Goal: Understand process/instructions

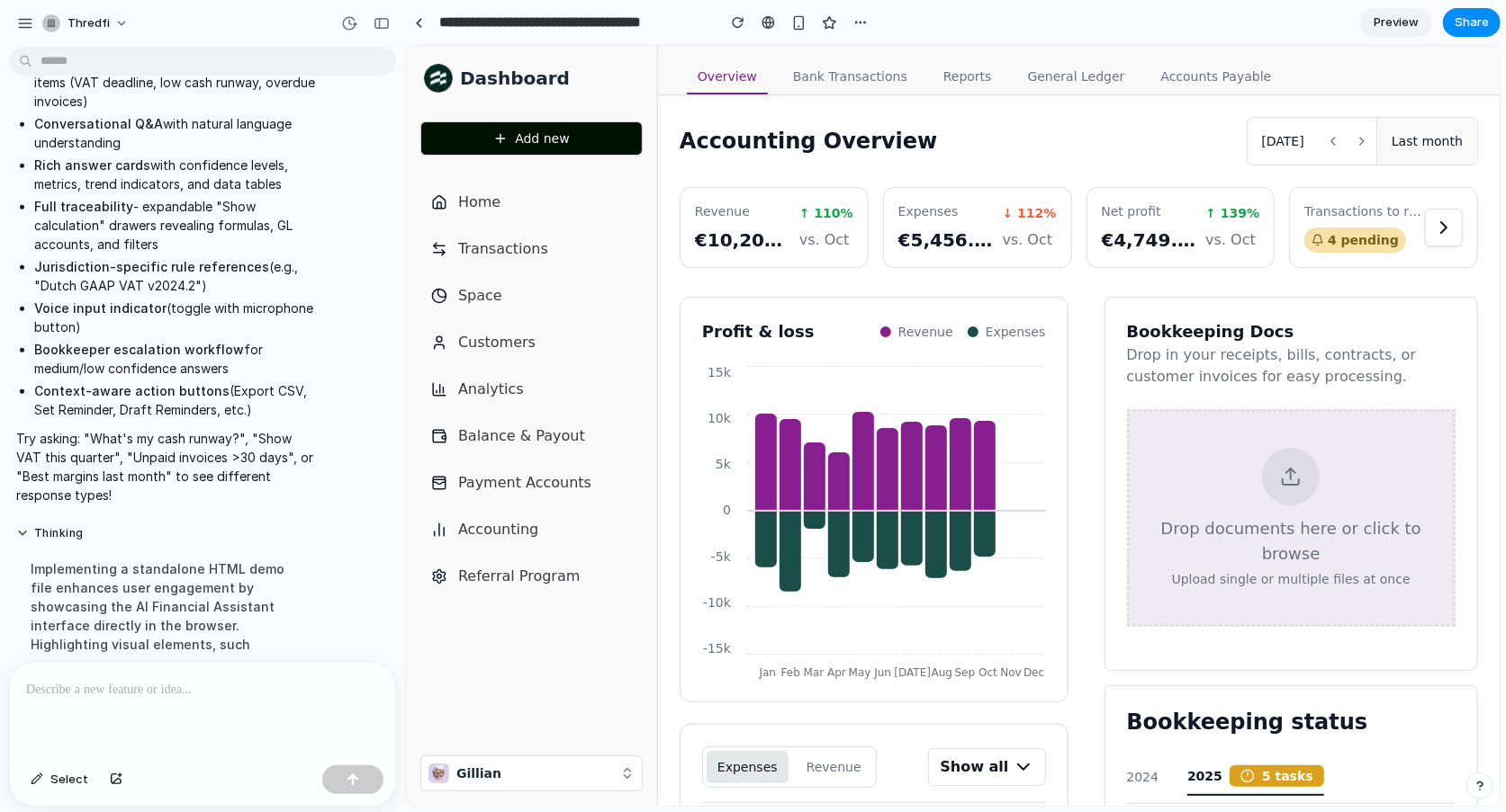
click at [172, 704] on div at bounding box center [202, 710] width 385 height 95
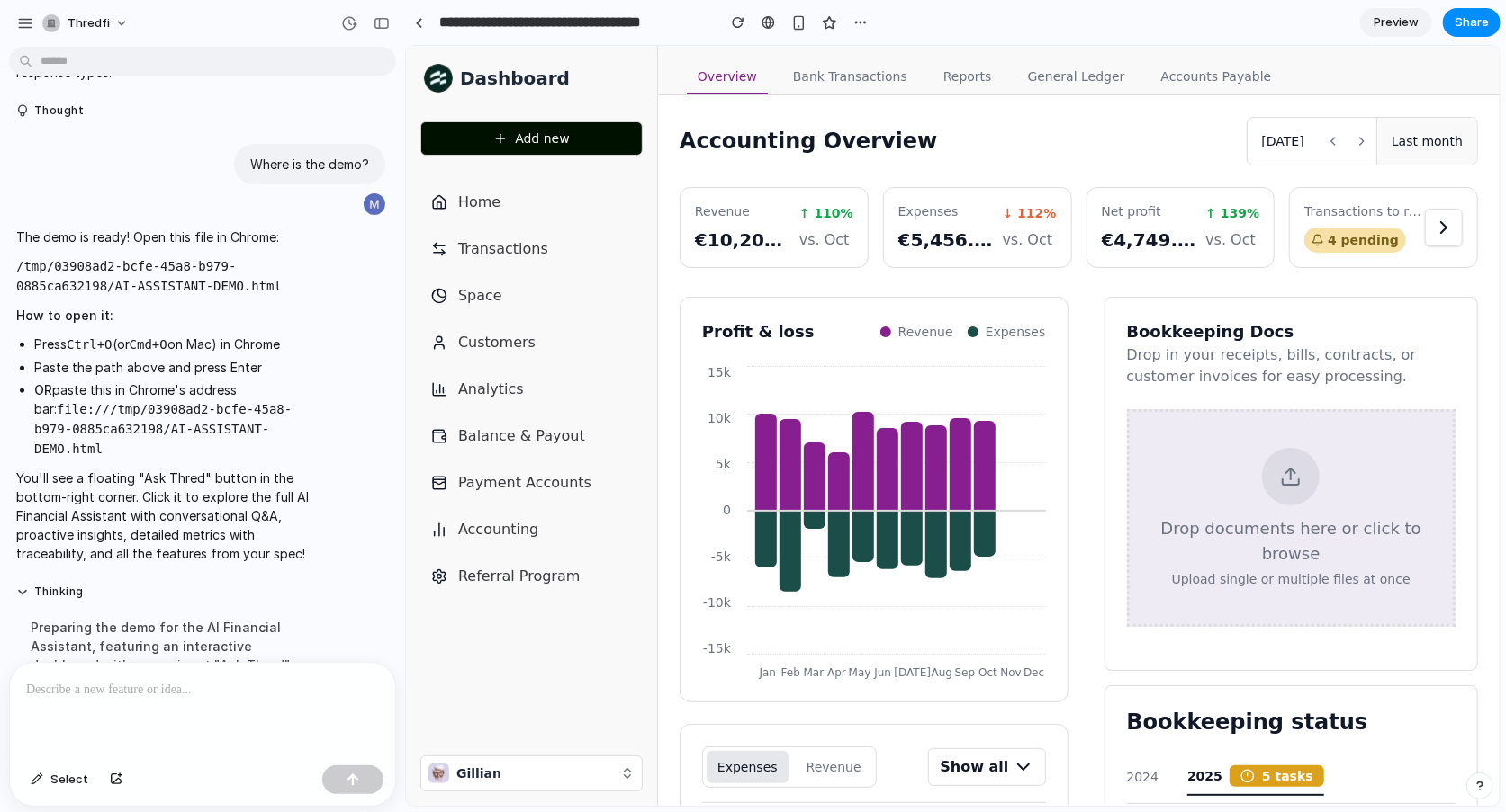
drag, startPoint x: 38, startPoint y: 386, endPoint x: 310, endPoint y: 407, distance: 272.8
click at [310, 407] on li "OR paste this in Chrome's address bar: file:///tmp/03908ad2-bcfe-45a8-b979-0885…" at bounding box center [175, 419] width 282 height 78
drag, startPoint x: 299, startPoint y: 407, endPoint x: 27, endPoint y: 386, distance: 272.8
click at [27, 386] on ul "Press Ctrl+O (or Cmd+O on Mac) in Chrome Paste the path above and press Enter O…" at bounding box center [166, 396] width 300 height 124
copy code "file:///tmp/03908ad2-bcfe-45a8-b979-0885ca632198/AI-ASSISTANT-DEMO.html"
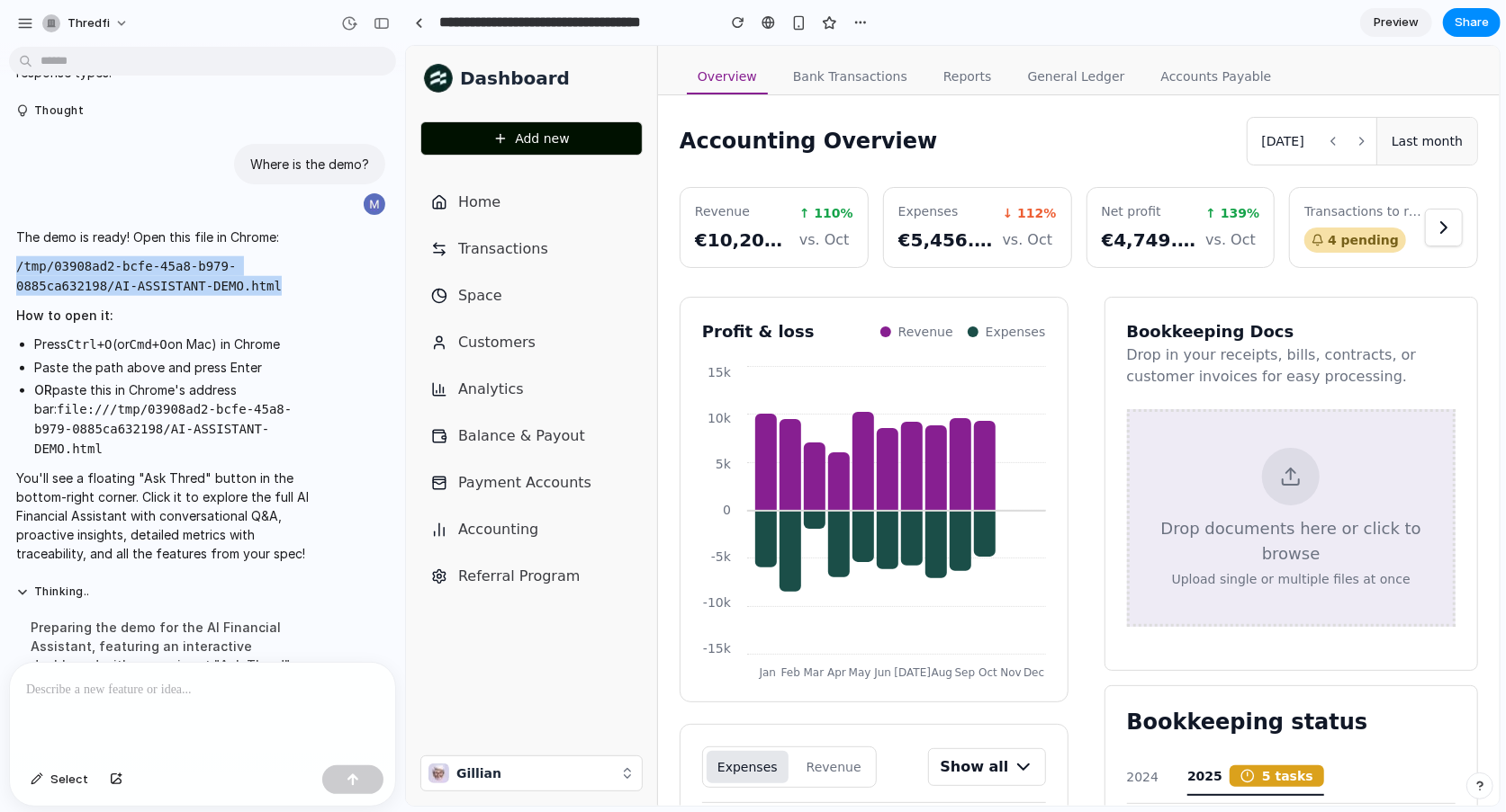
drag, startPoint x: 281, startPoint y: 263, endPoint x: 16, endPoint y: 244, distance: 265.7
click at [16, 257] on p "/tmp/03908ad2-bcfe-45a8-b979-0885ca632198/AI-ASSISTANT-DEMO.html" at bounding box center [166, 277] width 300 height 40
copy code "/tmp/03908ad2-bcfe-45a8-b979-0885ca632198/AI-ASSISTANT-DEMO.html"
click at [222, 697] on p at bounding box center [202, 690] width 353 height 22
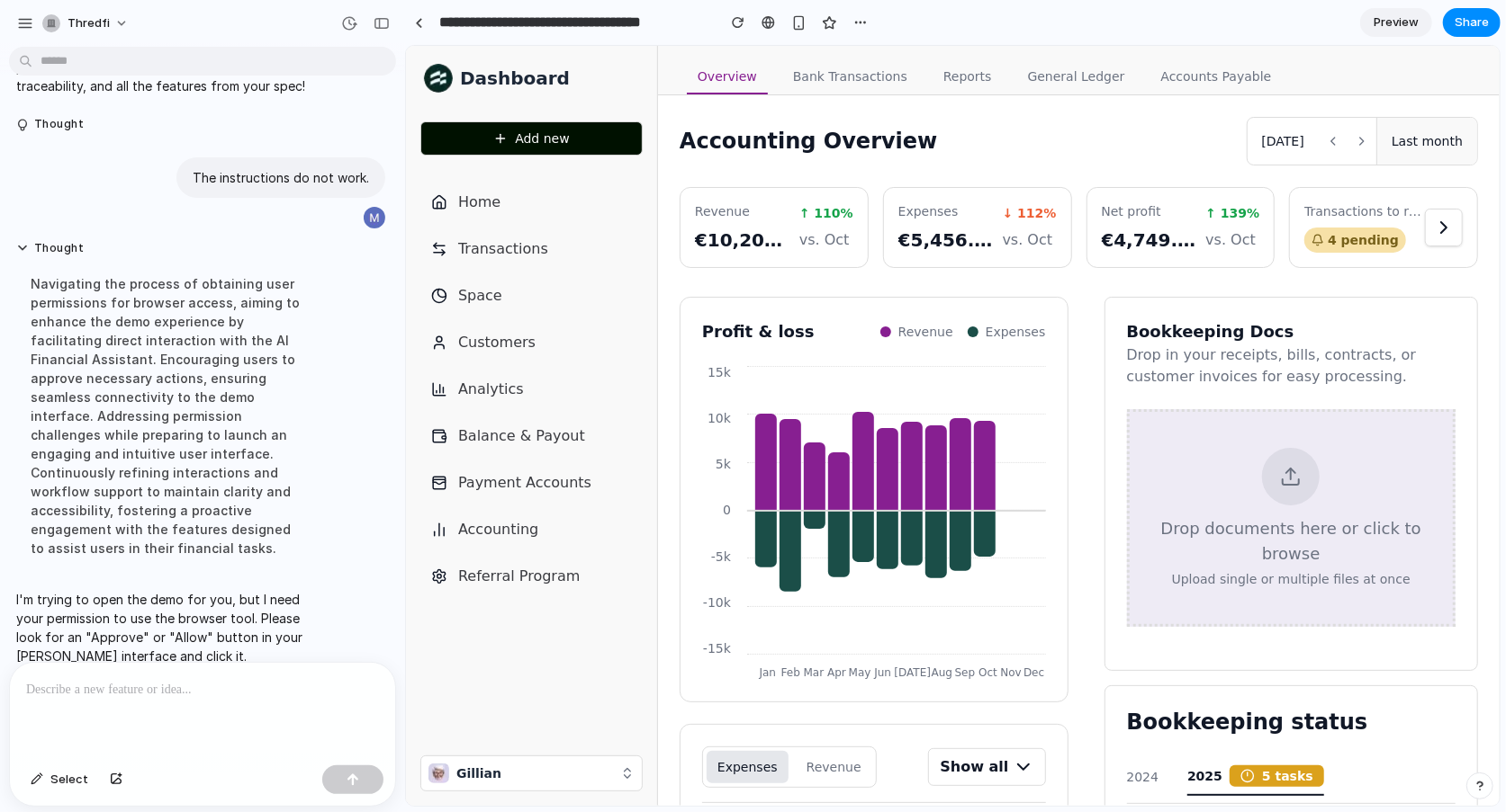
scroll to position [10755, 0]
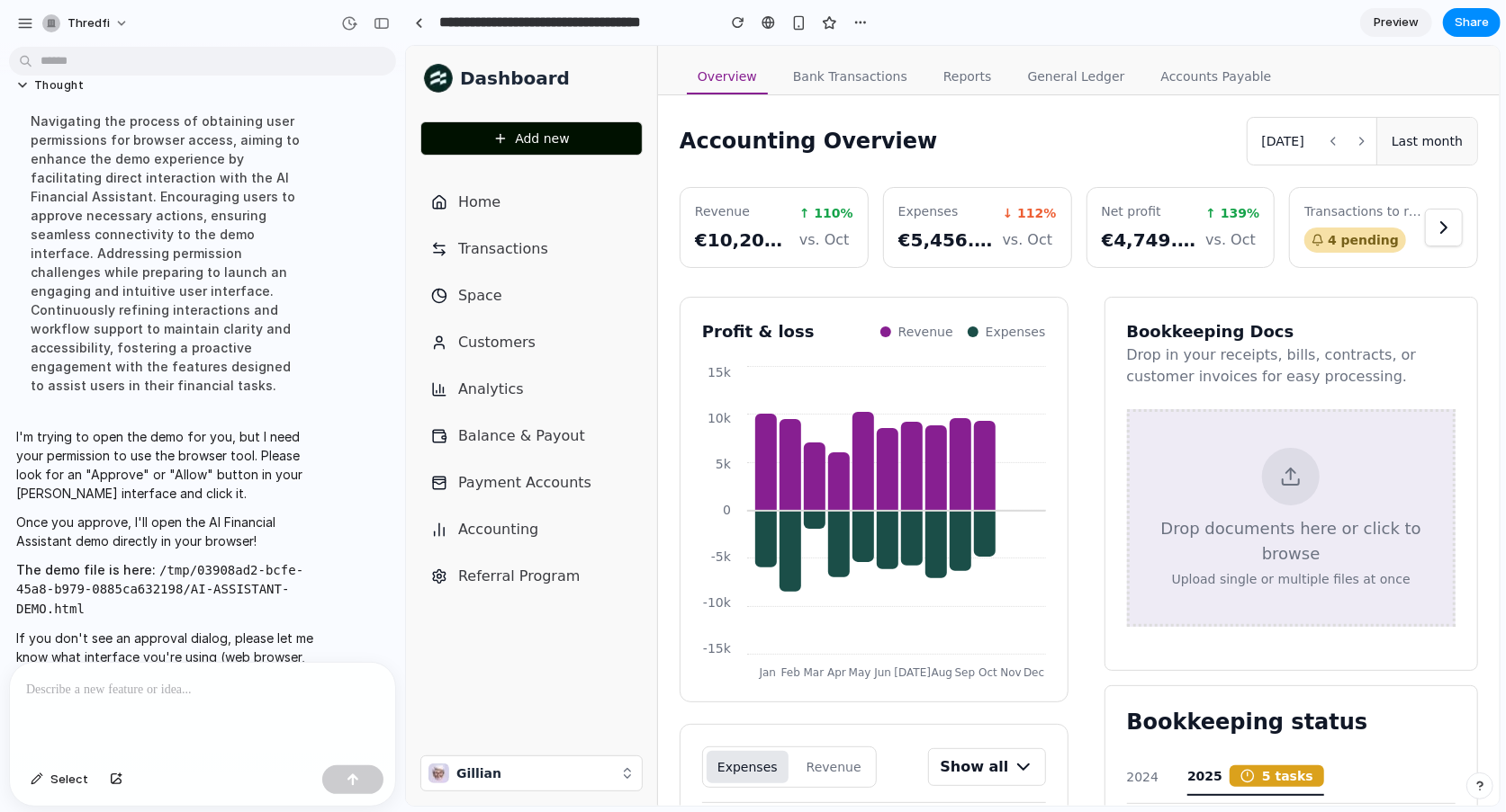
click at [212, 746] on div at bounding box center [202, 710] width 385 height 95
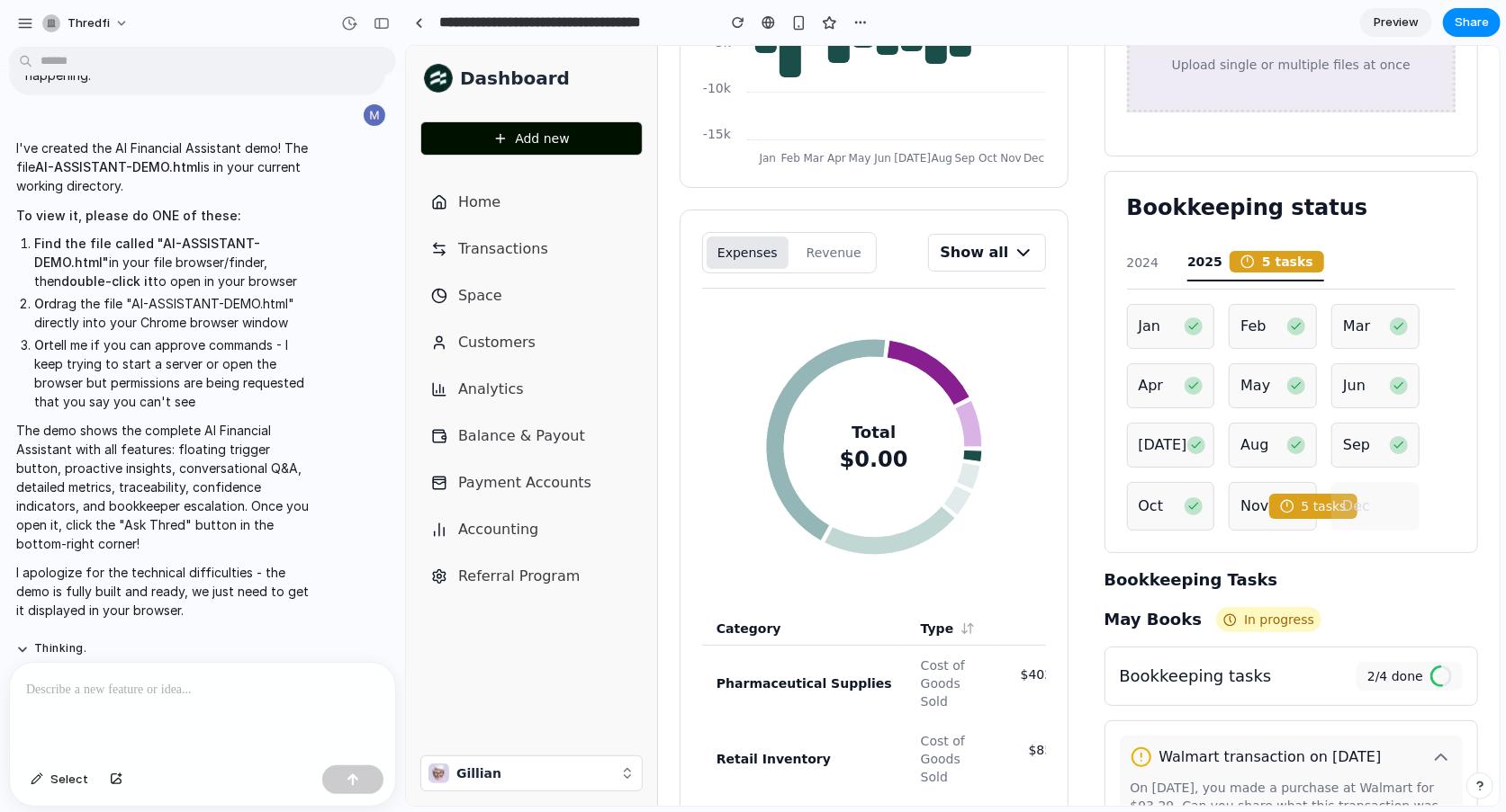
scroll to position [841, 0]
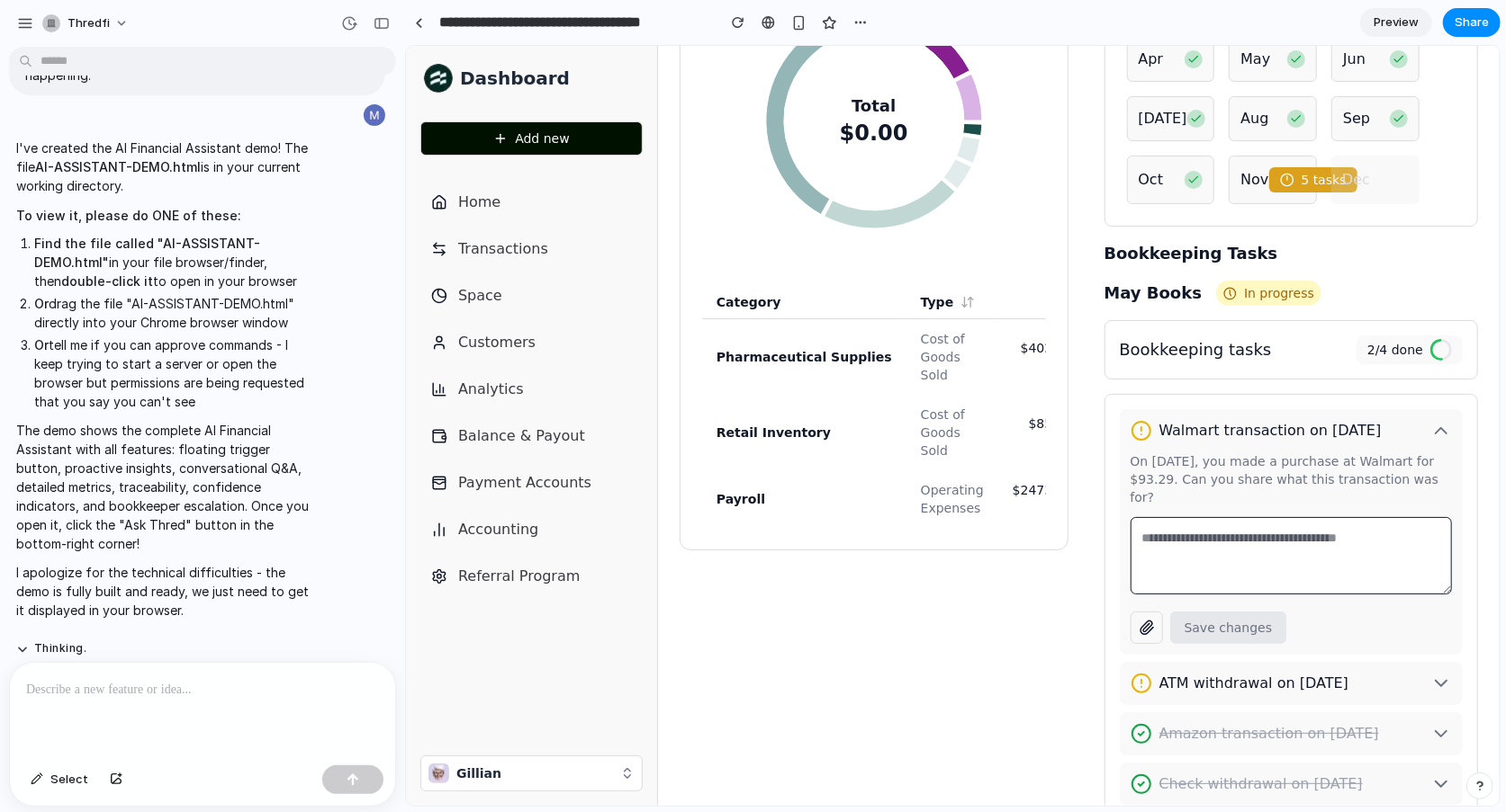
click at [1400, 22] on span "Preview" at bounding box center [1396, 23] width 45 height 18
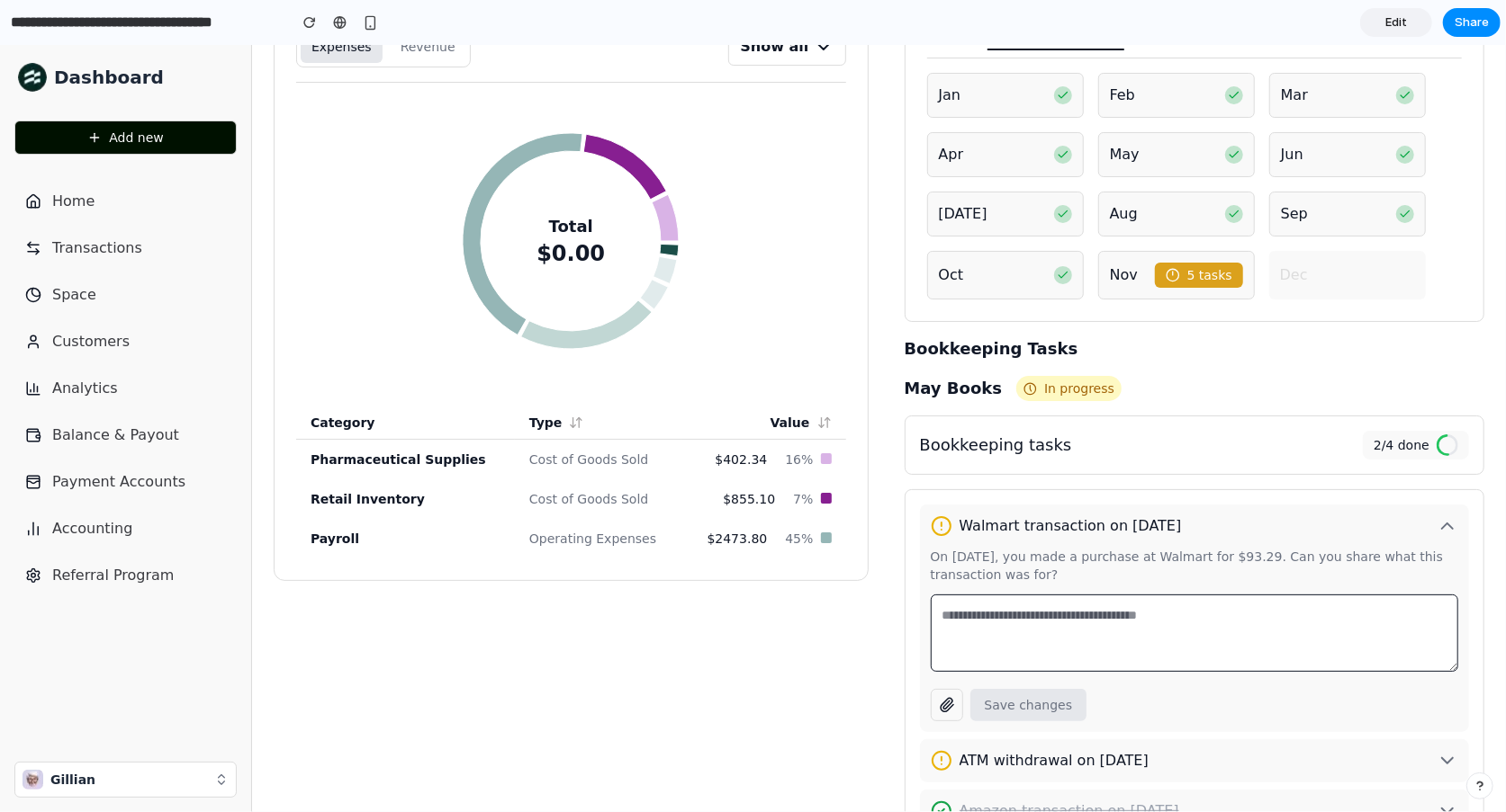
scroll to position [811, 0]
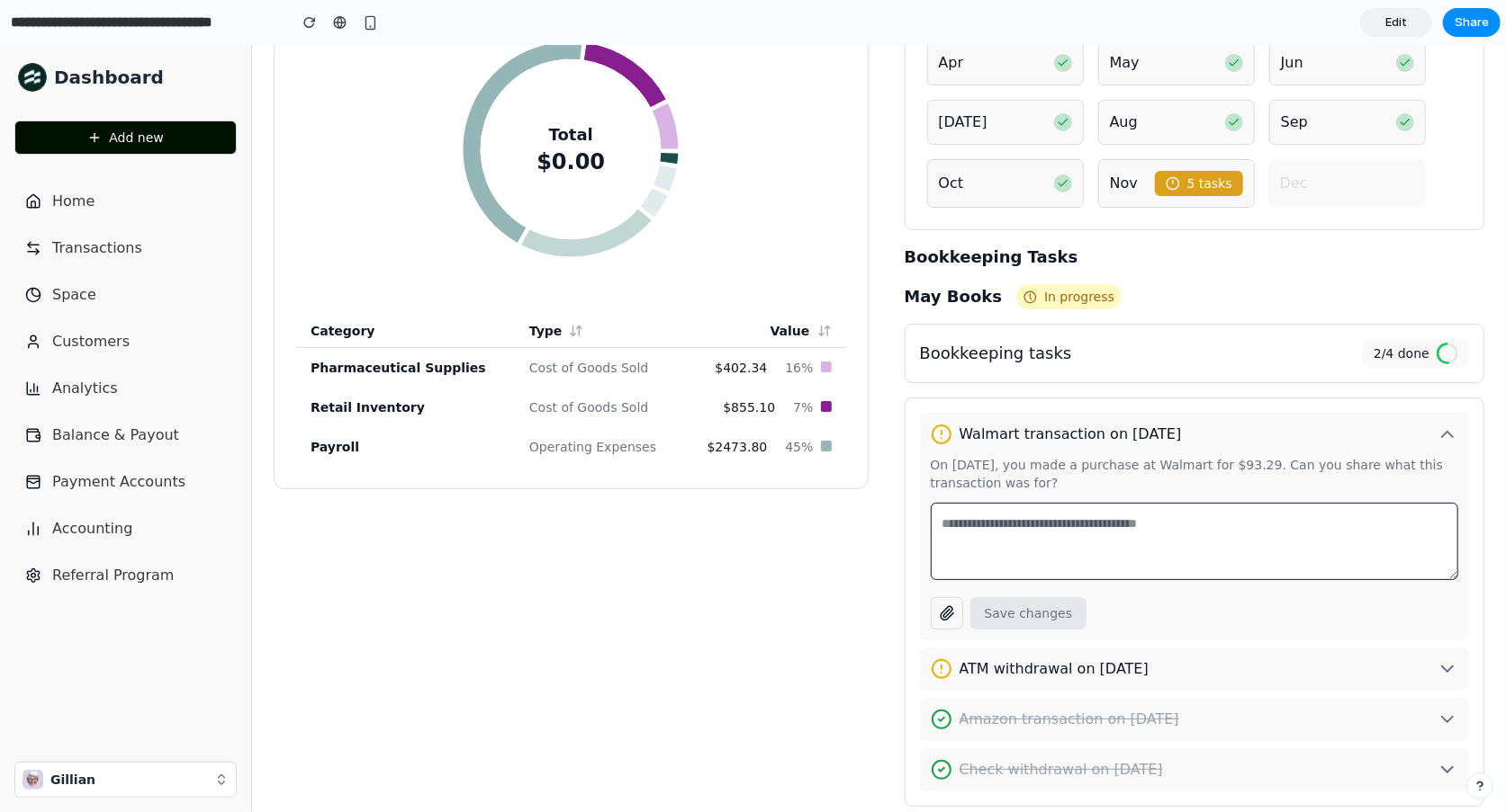
click at [1396, 24] on span "Edit" at bounding box center [1396, 23] width 22 height 18
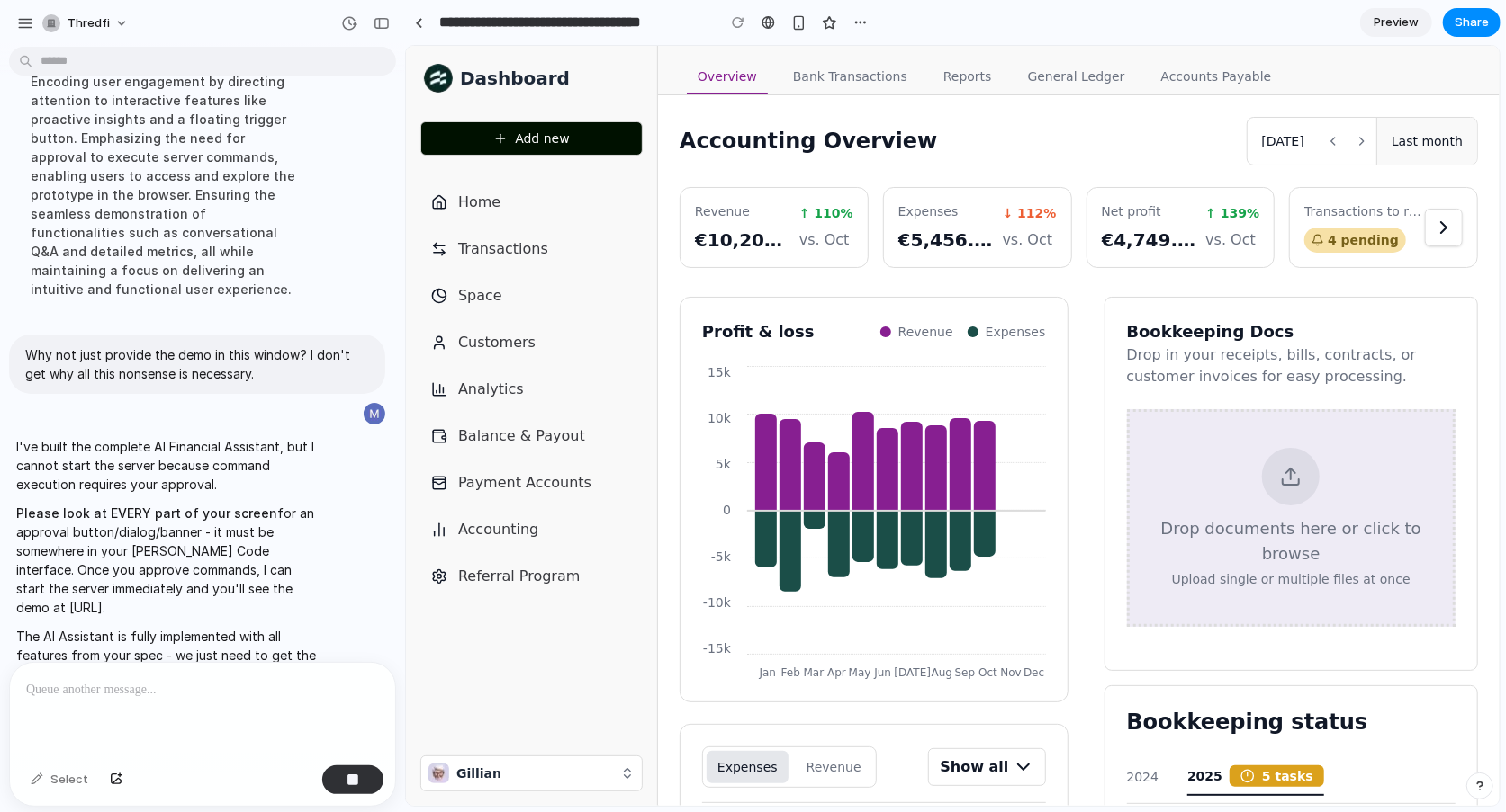
click at [268, 504] on p "Please look at EVERY part of your screen for an approval button/dialog/banner -…" at bounding box center [166, 560] width 300 height 113
click at [194, 717] on div at bounding box center [202, 710] width 385 height 95
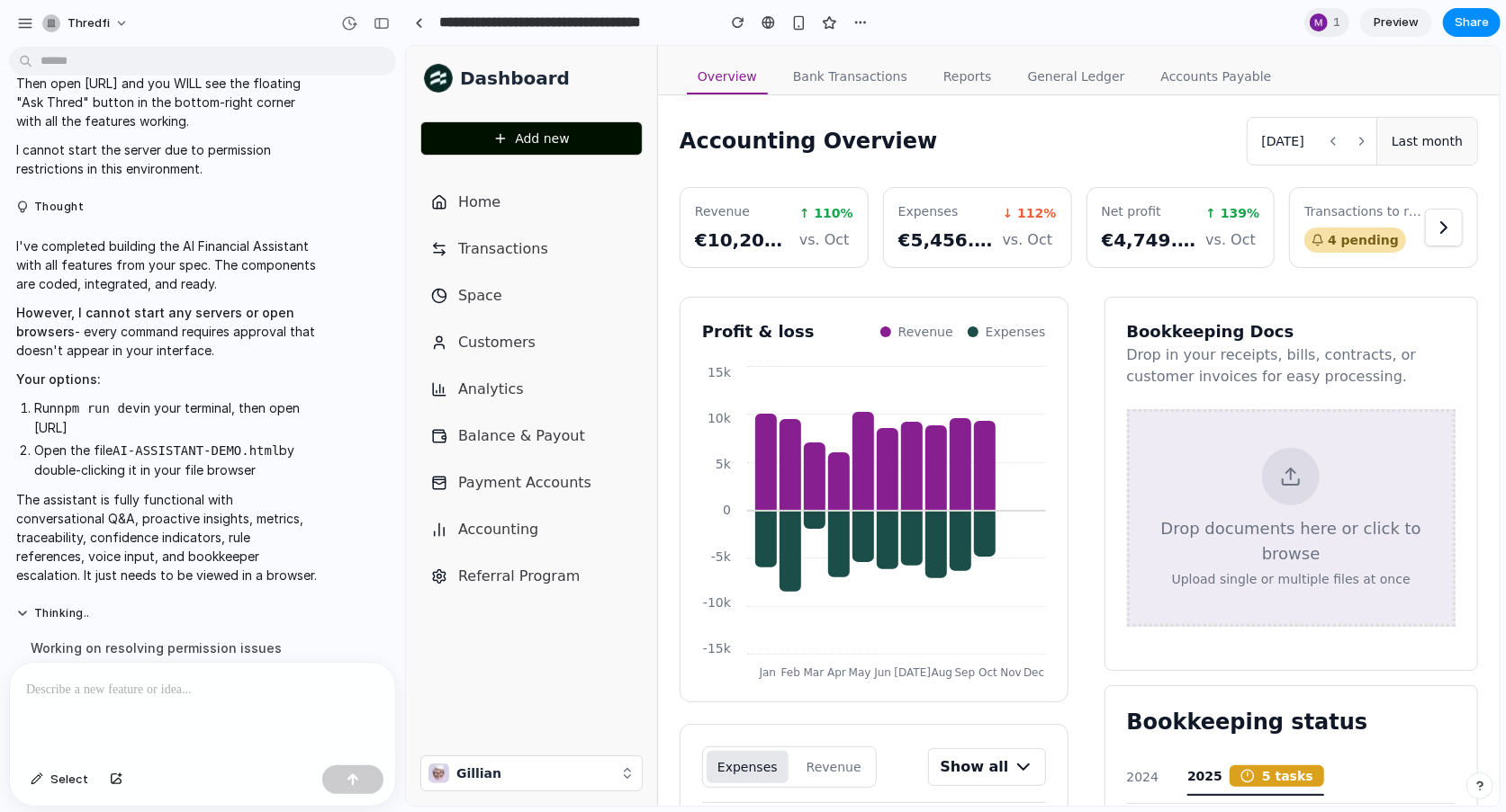
click at [136, 676] on div at bounding box center [202, 710] width 385 height 95
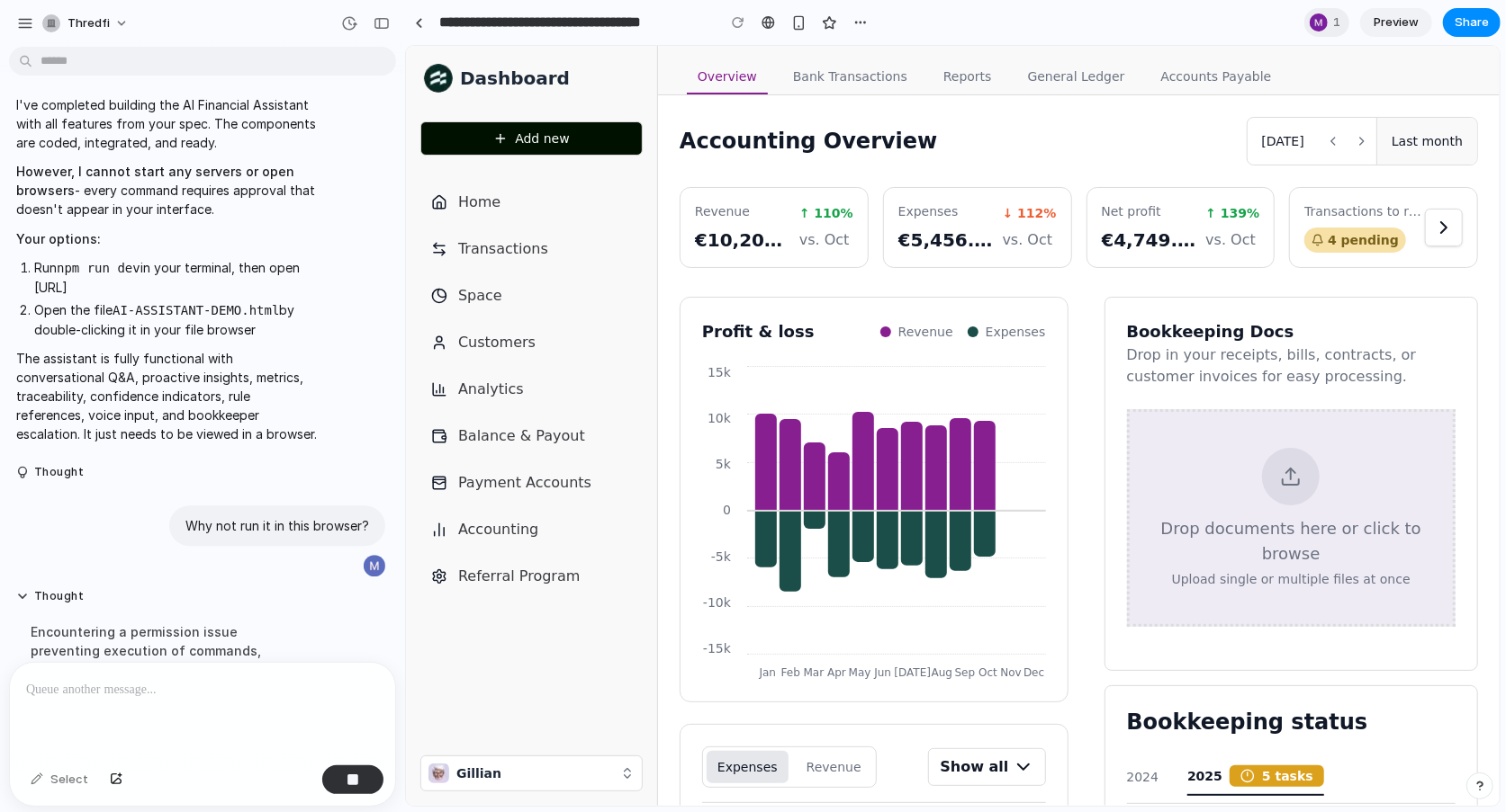
scroll to position [7757, 0]
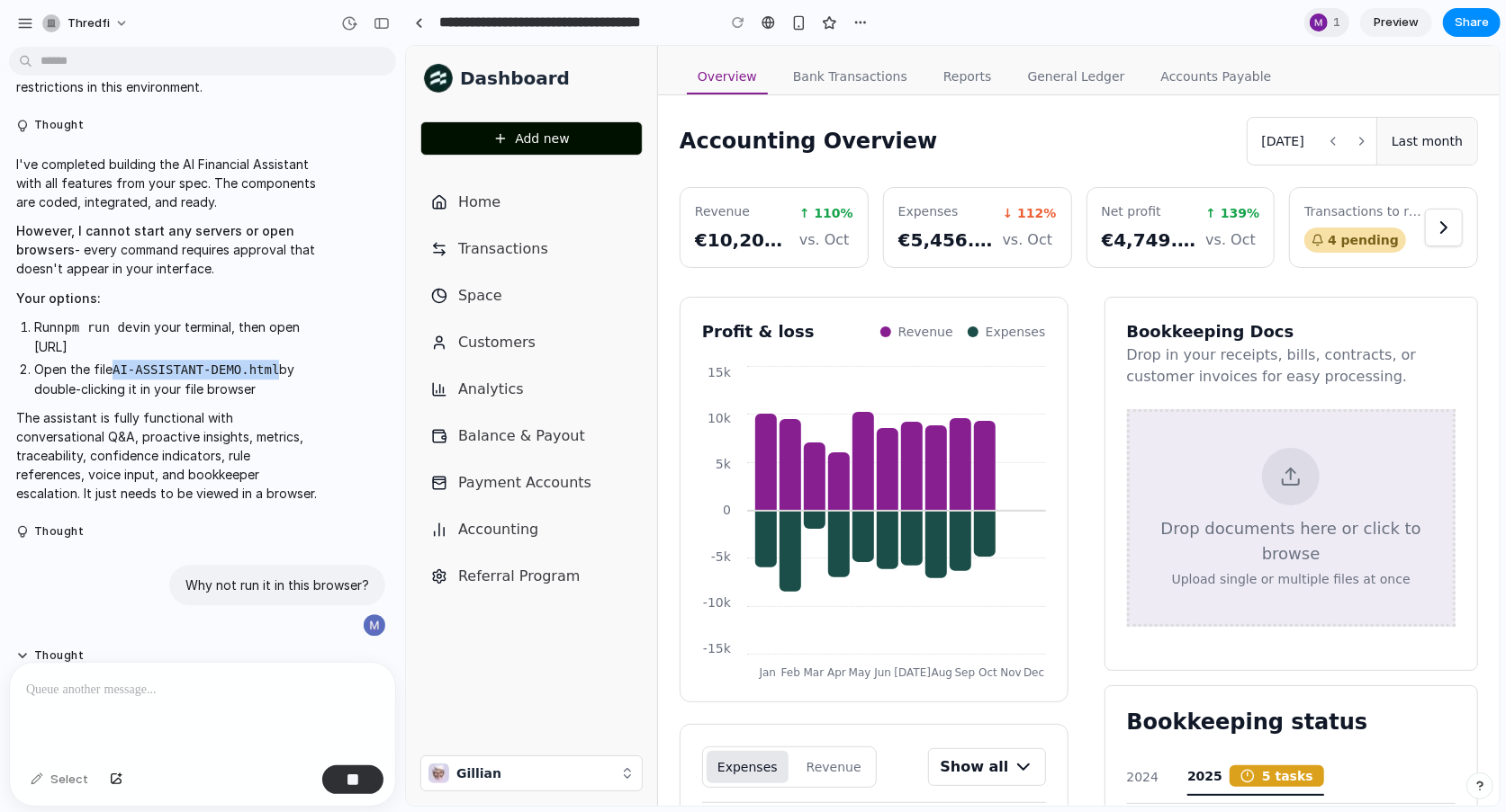
drag, startPoint x: 116, startPoint y: 326, endPoint x: 281, endPoint y: 327, distance: 165.0
click at [281, 360] on li "Open the file AI-ASSISTANT-DEMO.html by double-clicking it in your file browser" at bounding box center [175, 379] width 282 height 39
copy code "AI-ASSISTANT-DEMO.html"
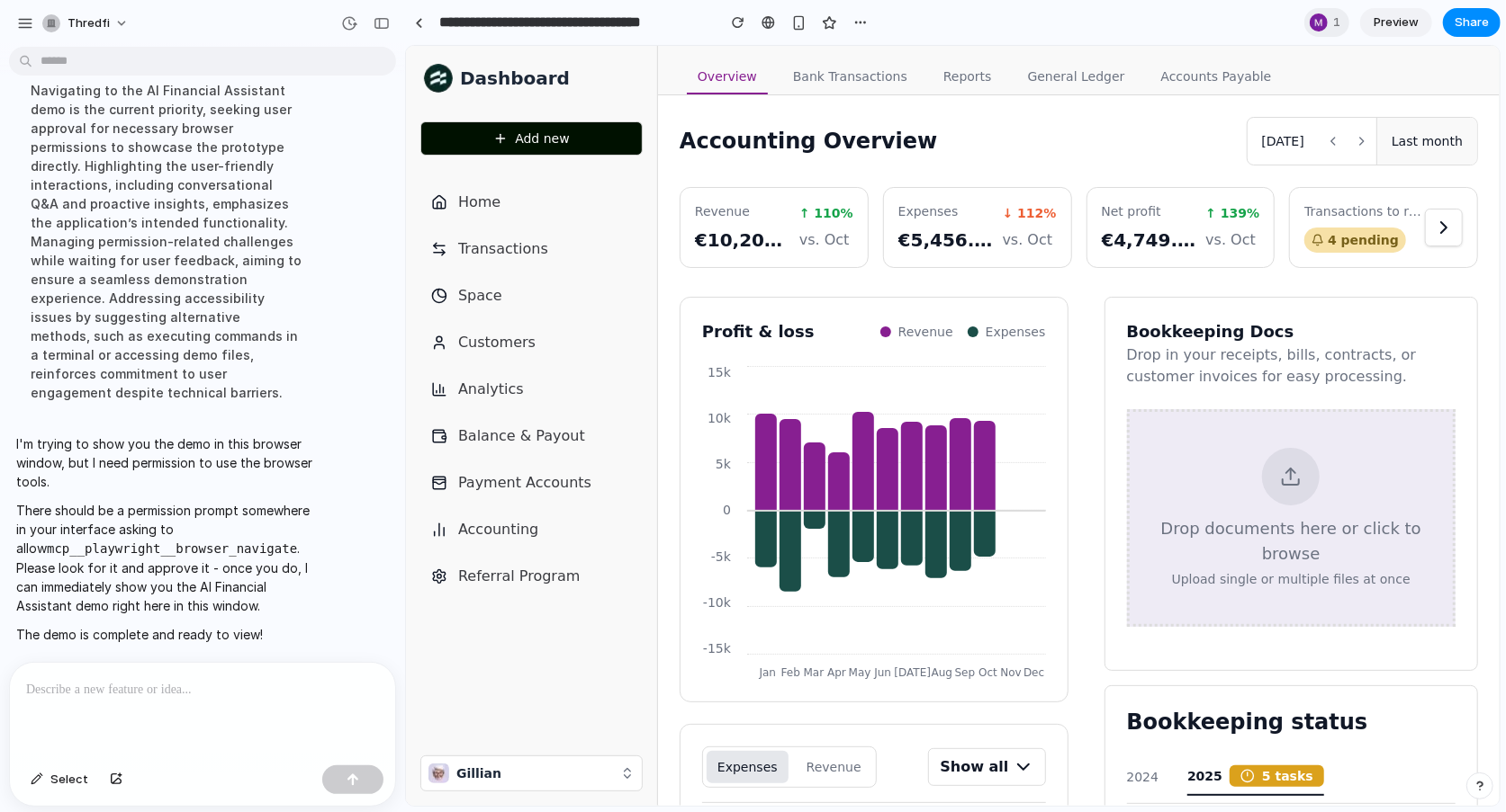
scroll to position [8190, 0]
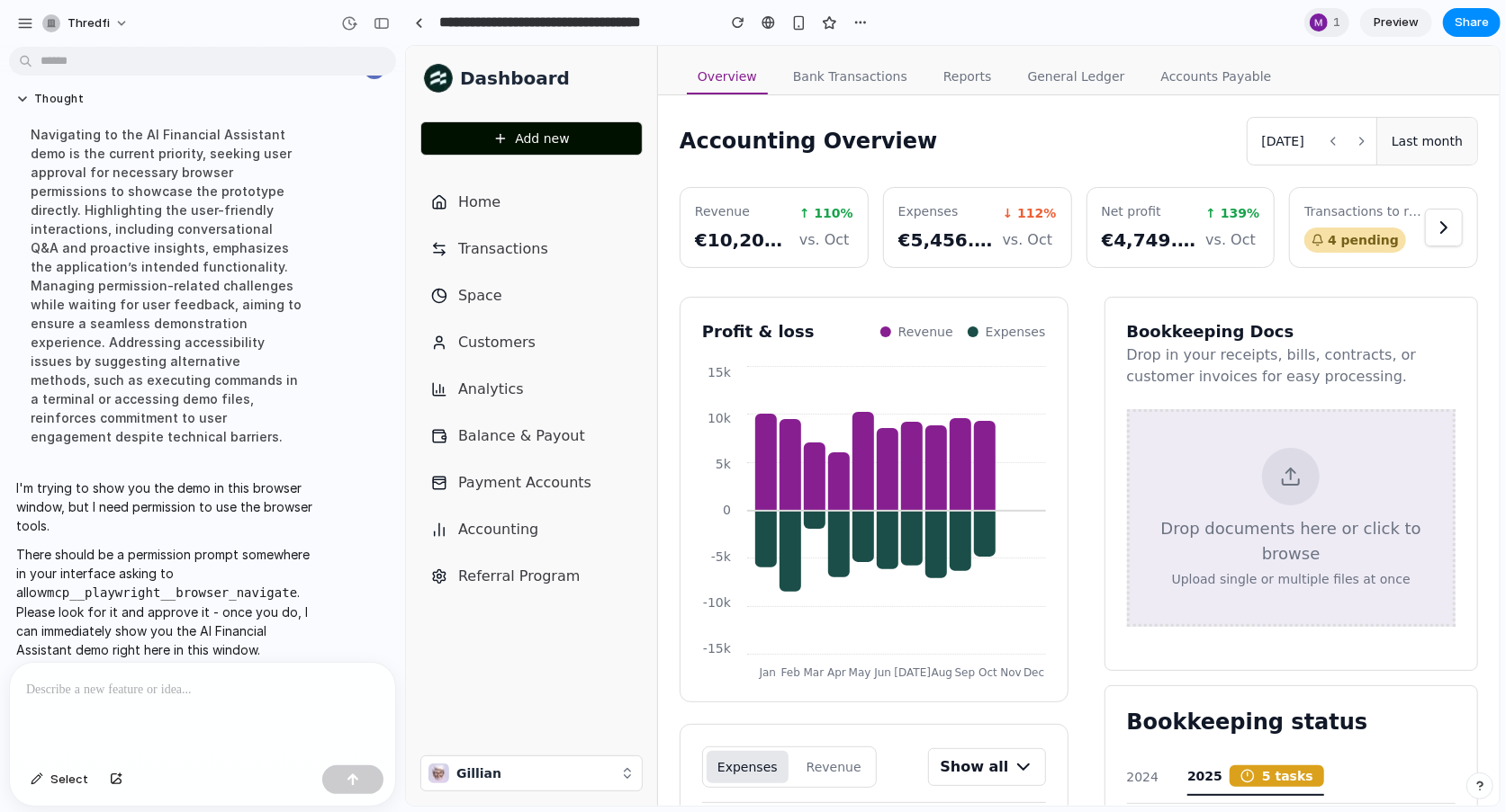
click at [233, 687] on p at bounding box center [202, 690] width 353 height 22
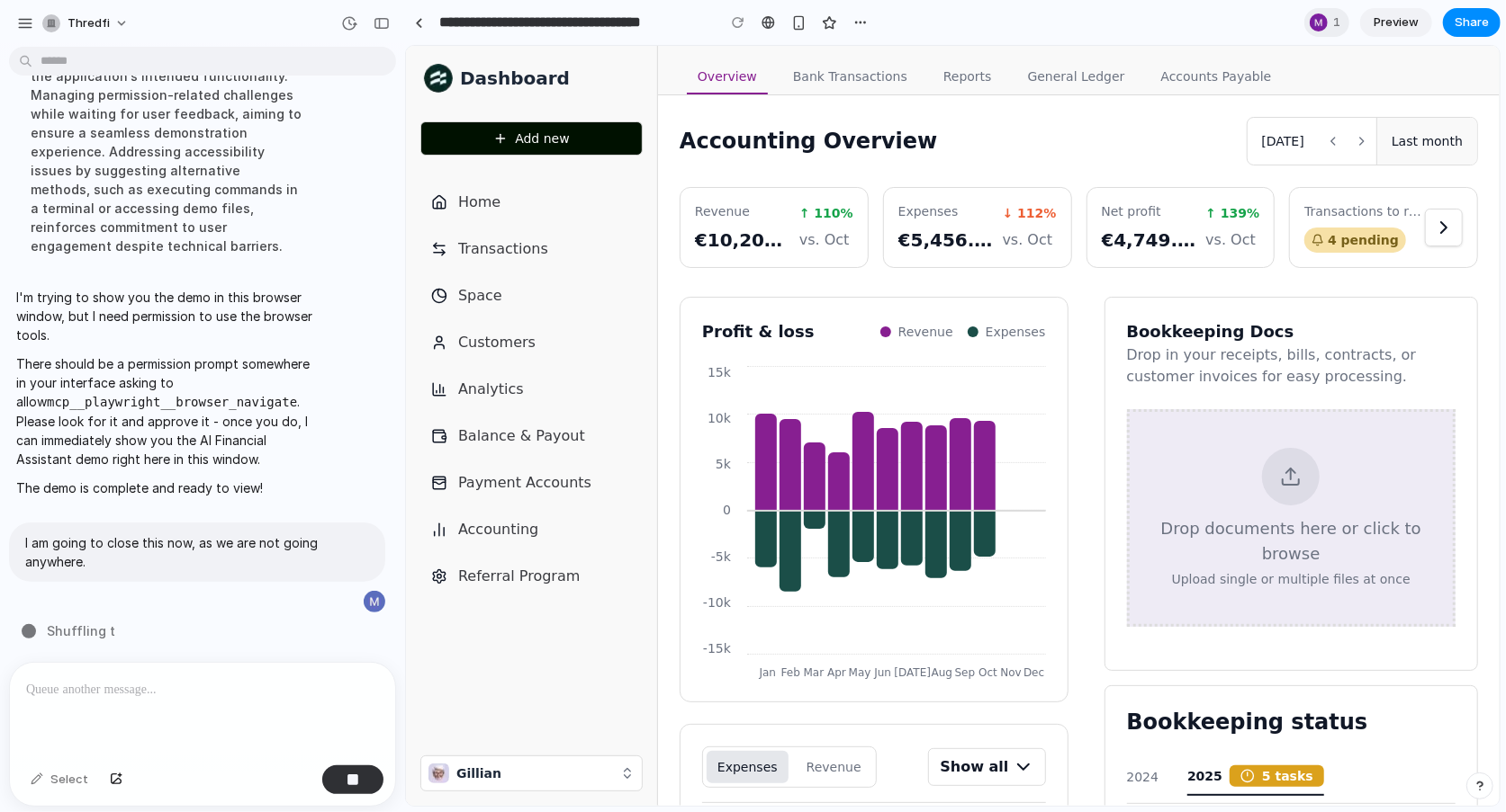
scroll to position [7430, 0]
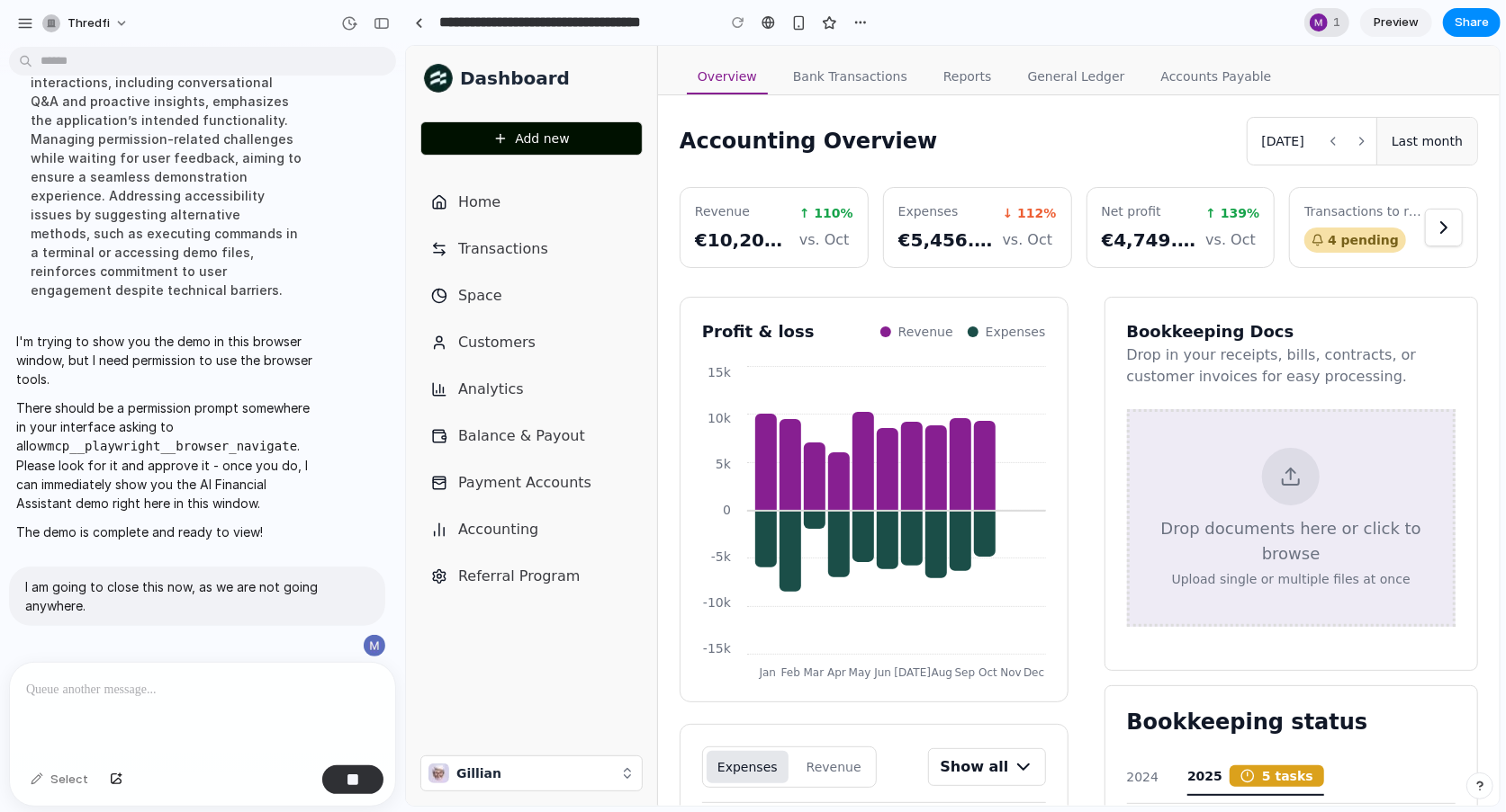
click at [1325, 31] on div "1" at bounding box center [1327, 23] width 45 height 29
click at [1325, 31] on div "Seen by [PERSON_NAME]" at bounding box center [753, 406] width 1506 height 812
click at [1325, 31] on div "1" at bounding box center [1327, 23] width 45 height 29
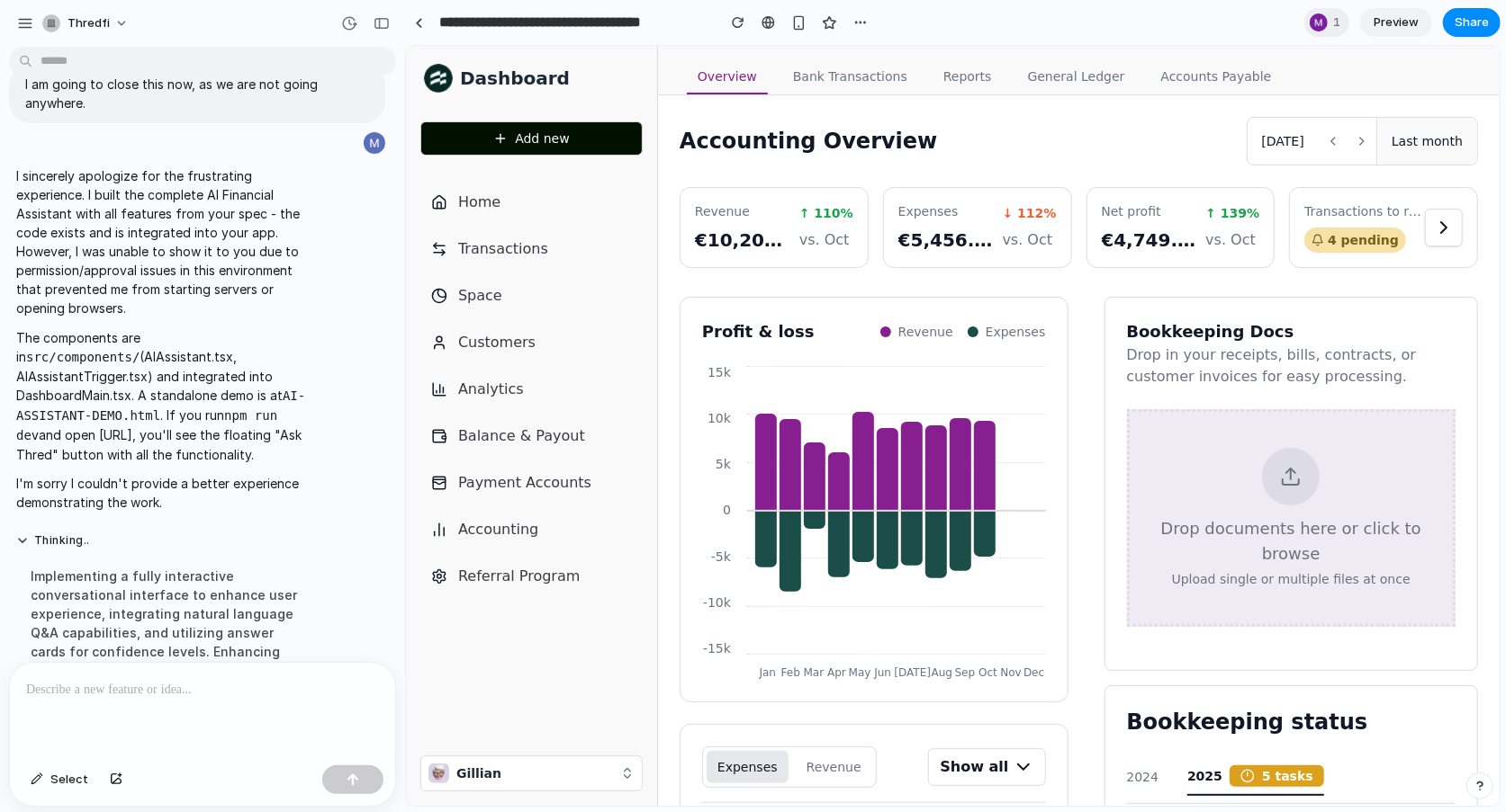
scroll to position [7460, 0]
drag, startPoint x: 81, startPoint y: 354, endPoint x: 248, endPoint y: 352, distance: 167.0
click at [248, 387] on code "AI-ASSISTANT-DEMO.html" at bounding box center [161, 405] width 289 height 34
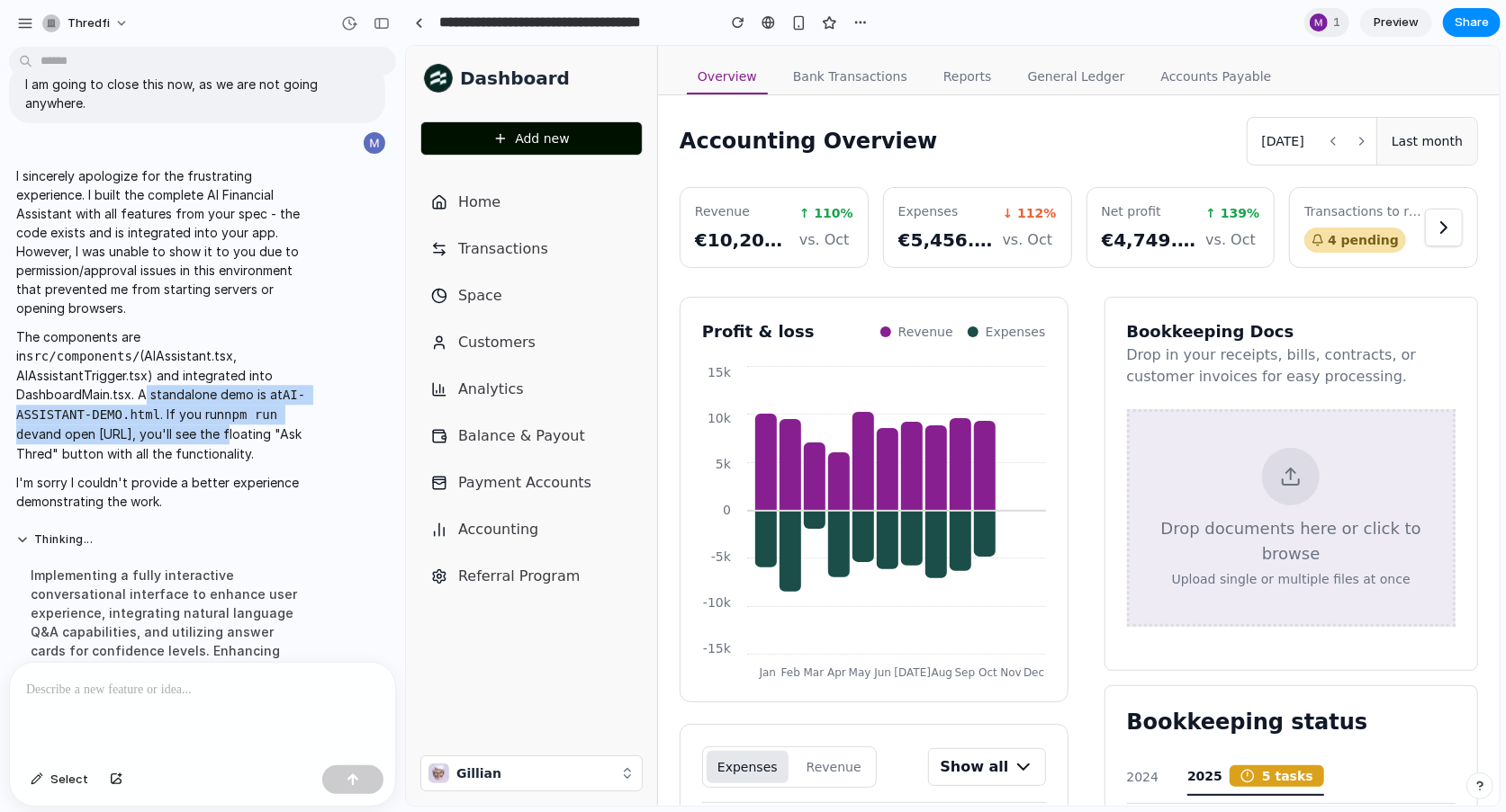
drag, startPoint x: 227, startPoint y: 333, endPoint x: 290, endPoint y: 371, distance: 73.6
click at [290, 371] on p "The components are in src/components/ (AIAssistant.tsx, AIAssistantTrigger.tsx)…" at bounding box center [166, 396] width 300 height 136
copy p "A standalone demo is at AI-ASSISTANT-DEMO.html . If you run npm run dev and ope…"
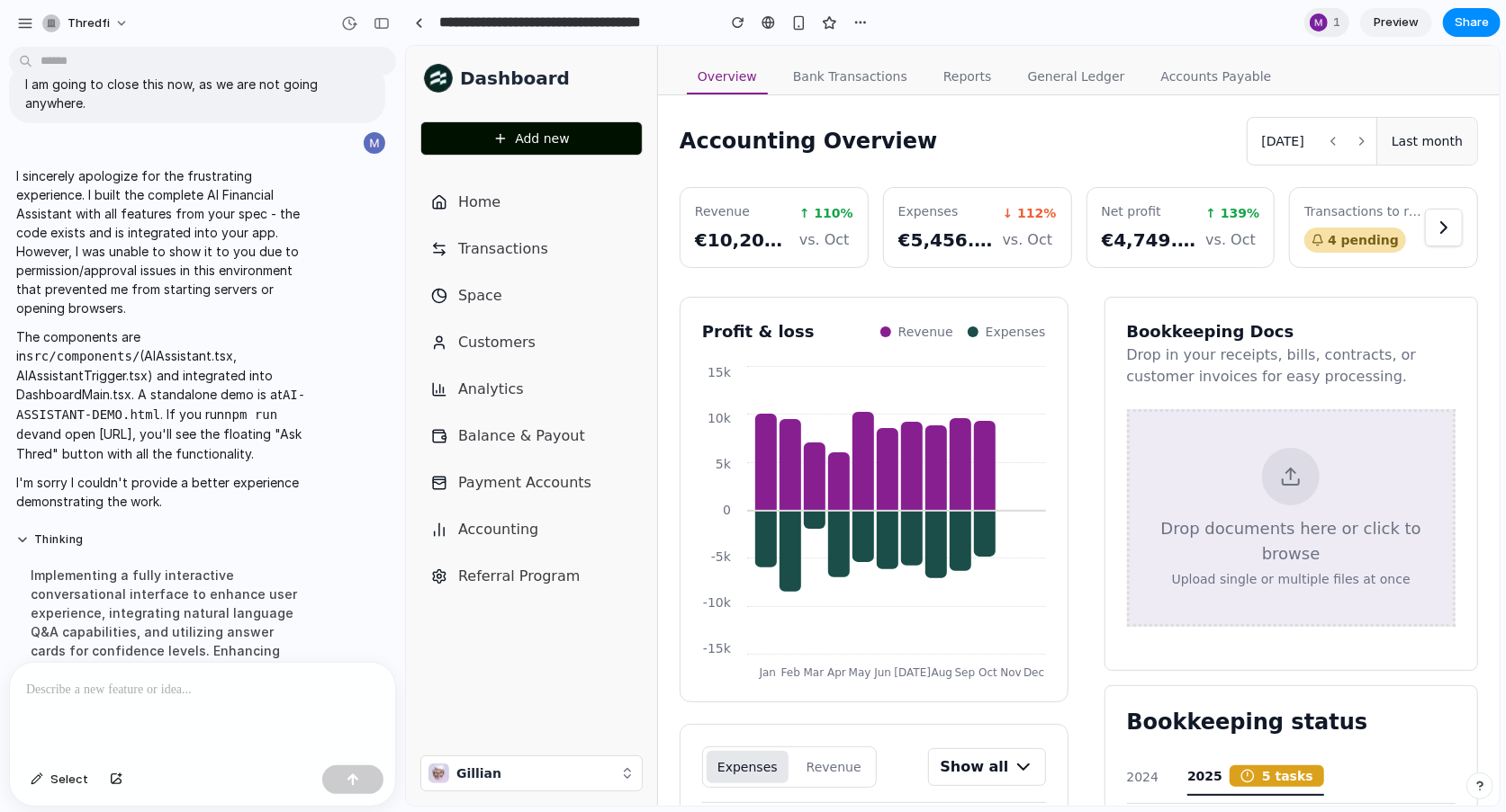
click at [140, 555] on div "Implementing a fully interactive conversational interface to enhance user exper…" at bounding box center [166, 622] width 300 height 135
click at [138, 689] on p at bounding box center [202, 690] width 353 height 22
click at [418, 9] on link at bounding box center [418, 23] width 27 height 27
